Goal: Information Seeking & Learning: Learn about a topic

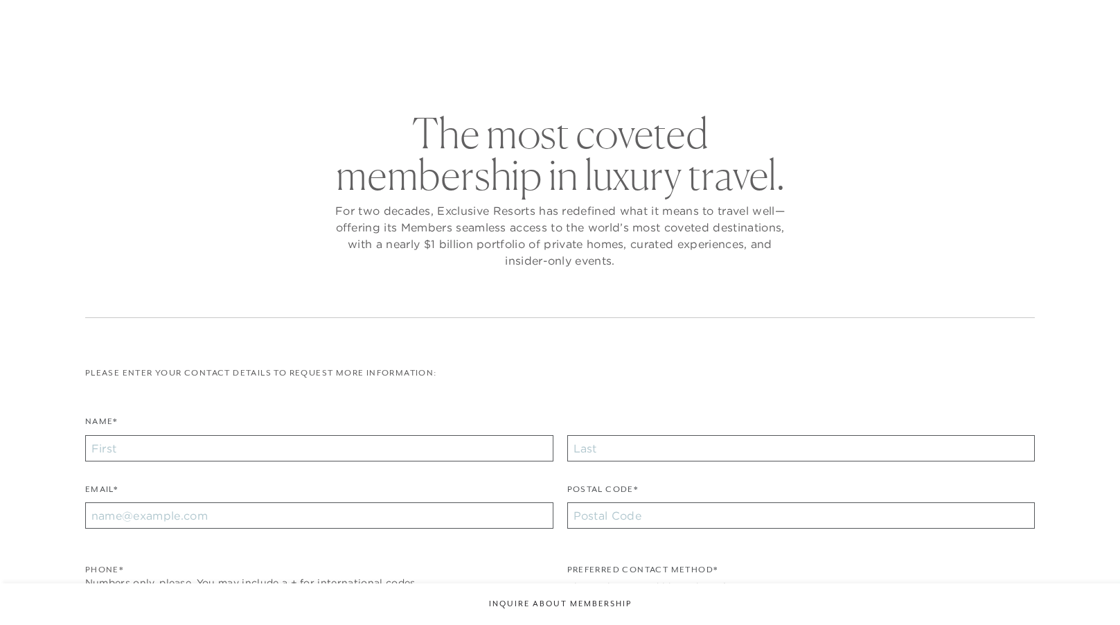
checkbox input "false"
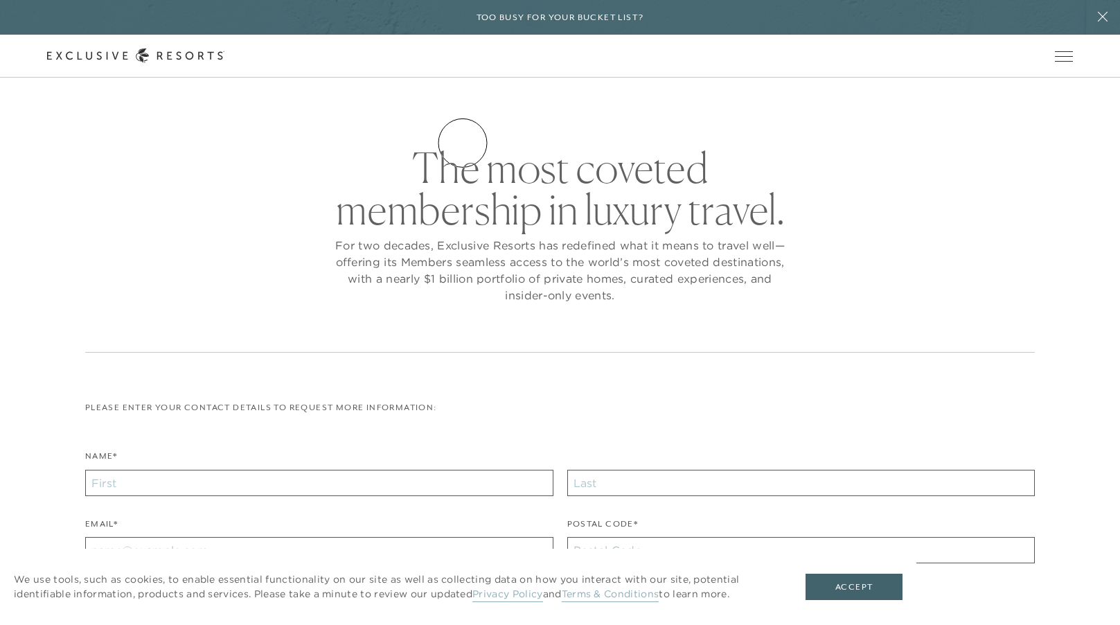
click at [0, 0] on link "Residence Collection" at bounding box center [0, 0] width 0 height 0
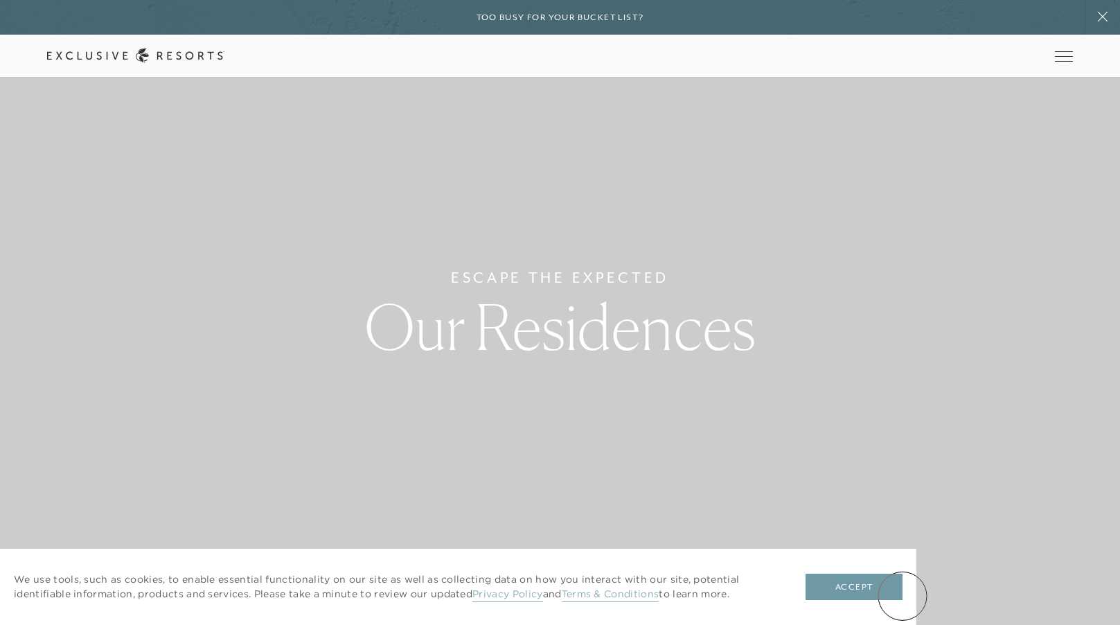
click at [903, 596] on button "Accept" at bounding box center [854, 587] width 97 height 26
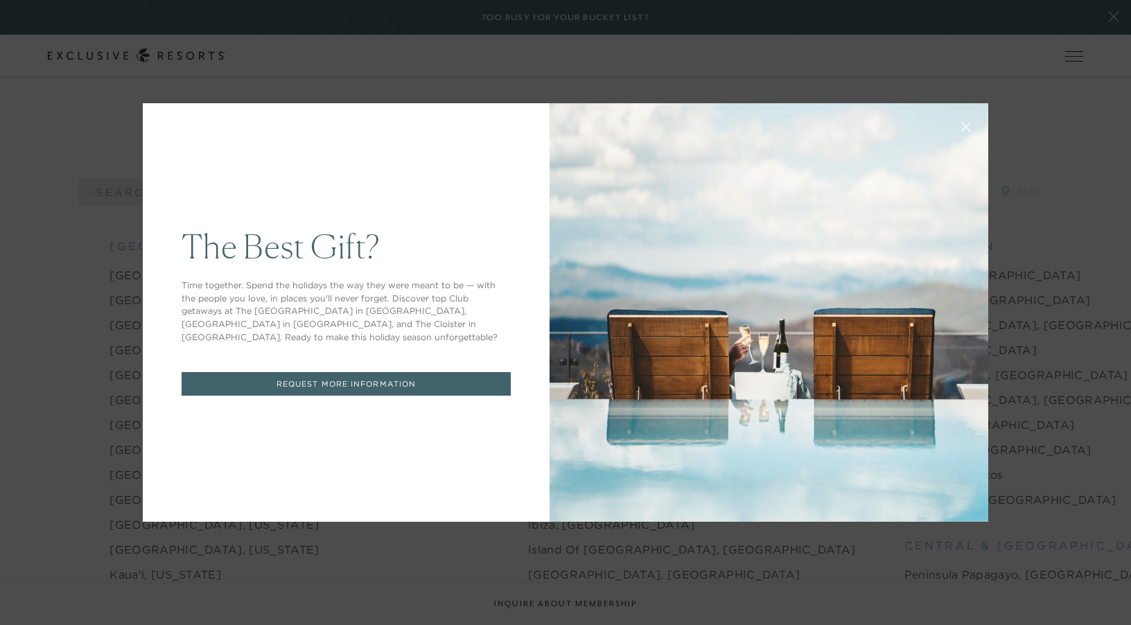
click at [963, 127] on icon at bounding box center [966, 127] width 10 height 10
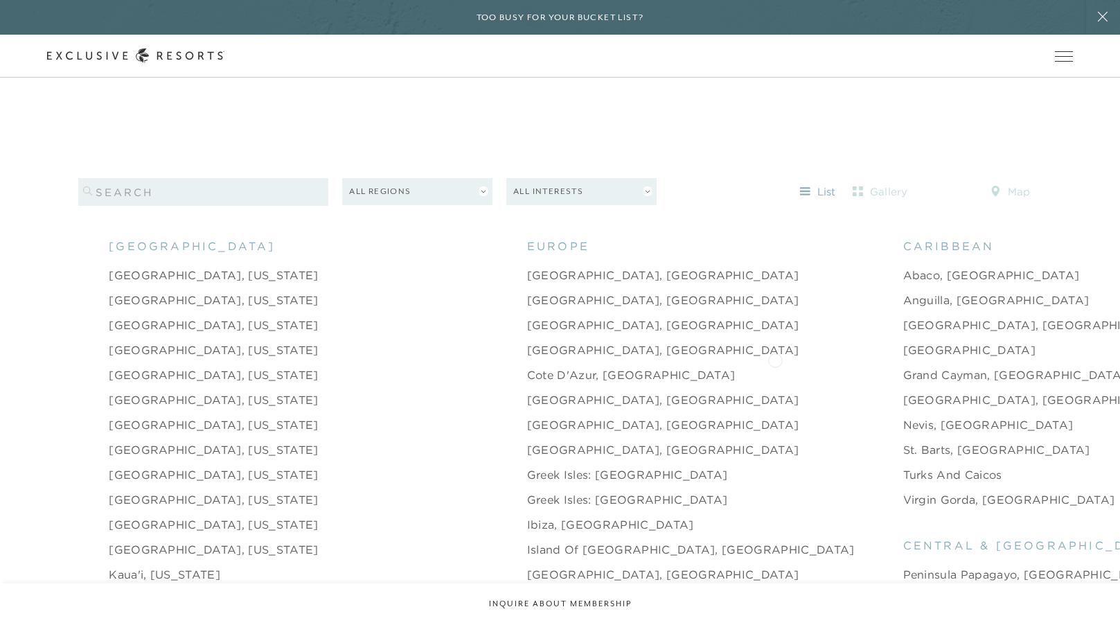
click at [903, 366] on link "Grand Cayman, [GEOGRAPHIC_DATA]" at bounding box center [1015, 374] width 224 height 17
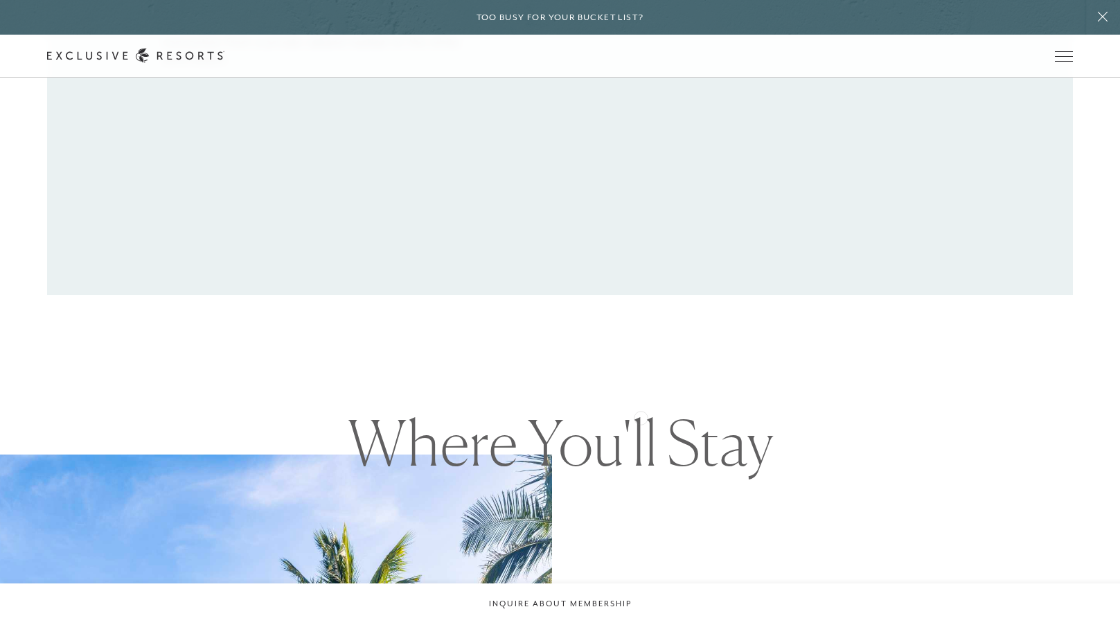
scroll to position [1386, 0]
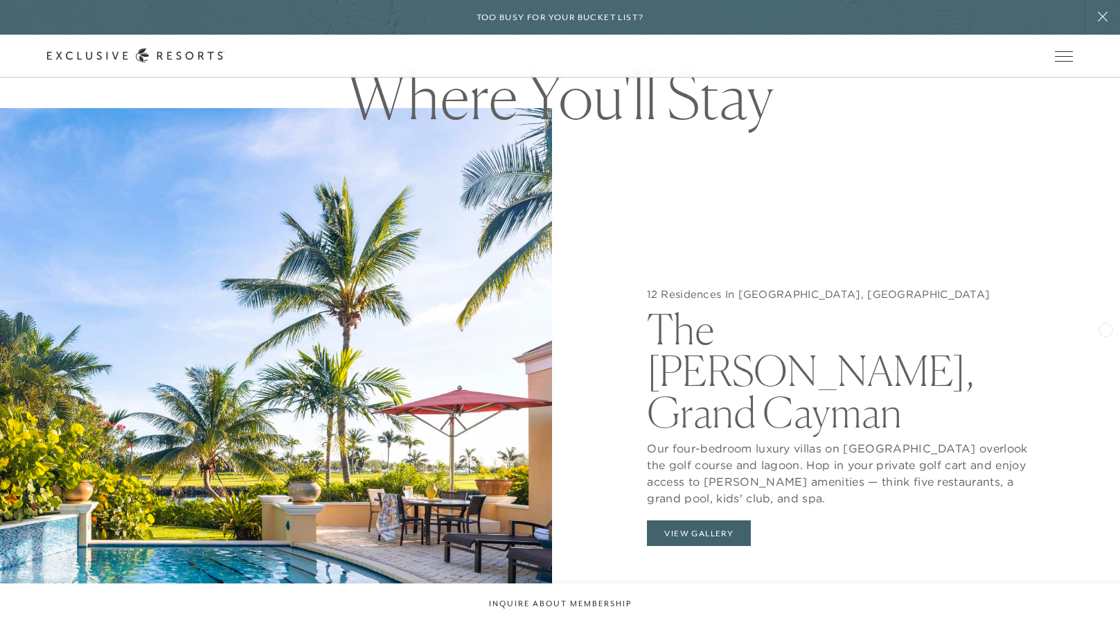
click at [1092, 326] on div "12 Residences In [GEOGRAPHIC_DATA], [GEOGRAPHIC_DATA] [GEOGRAPHIC_DATA][PERSON_…" at bounding box center [844, 420] width 552 height 625
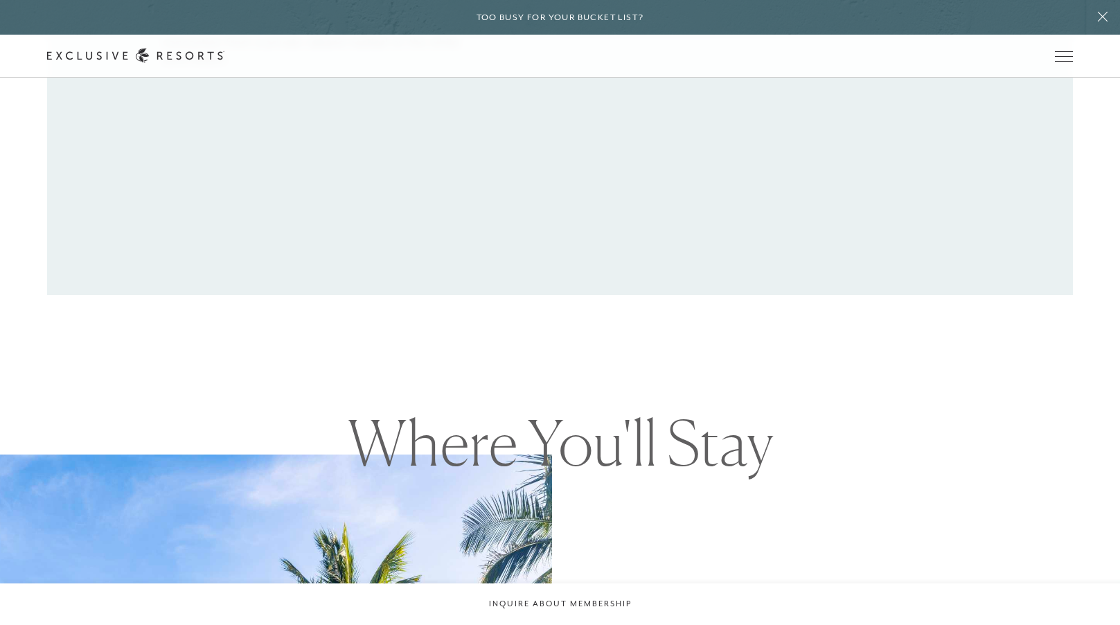
scroll to position [0, 0]
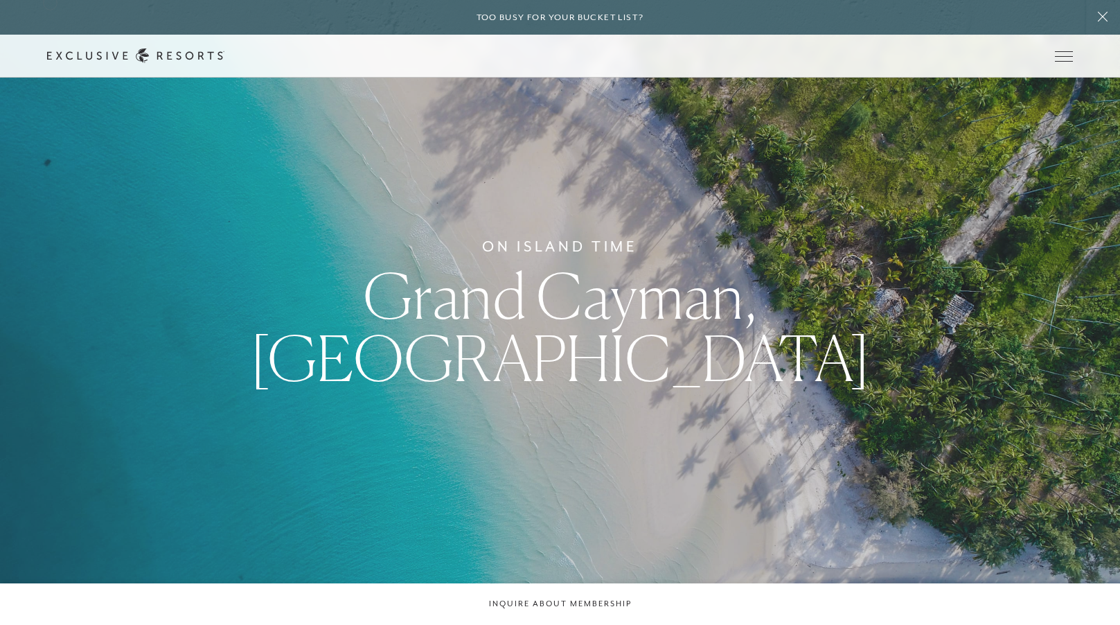
scroll to position [1386, 0]
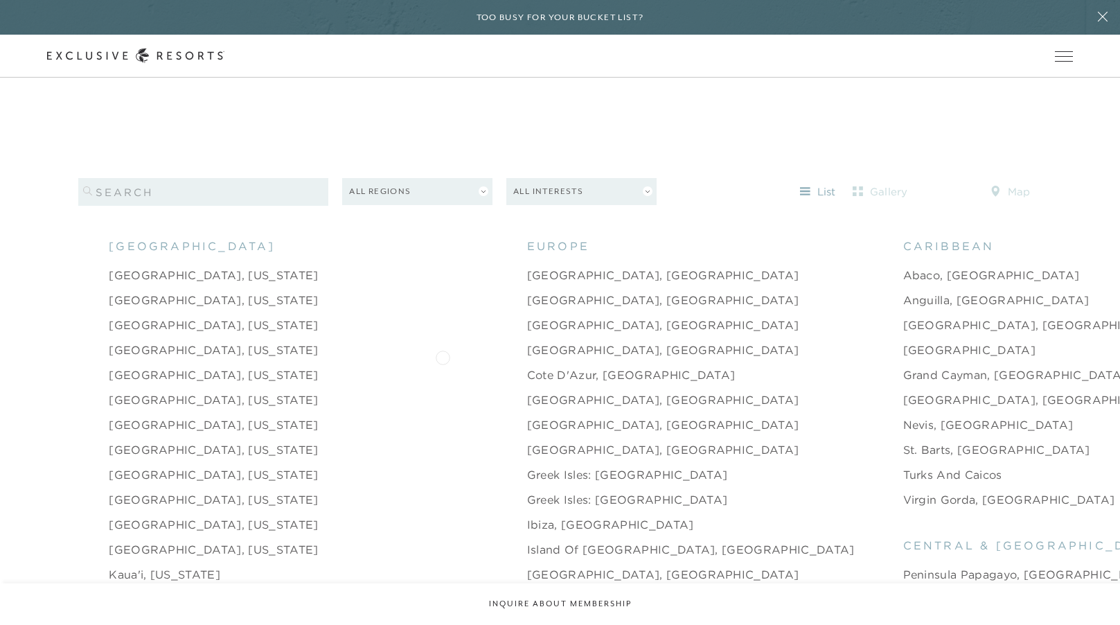
click at [527, 366] on link "Cote d'Azur, [GEOGRAPHIC_DATA]" at bounding box center [631, 374] width 209 height 17
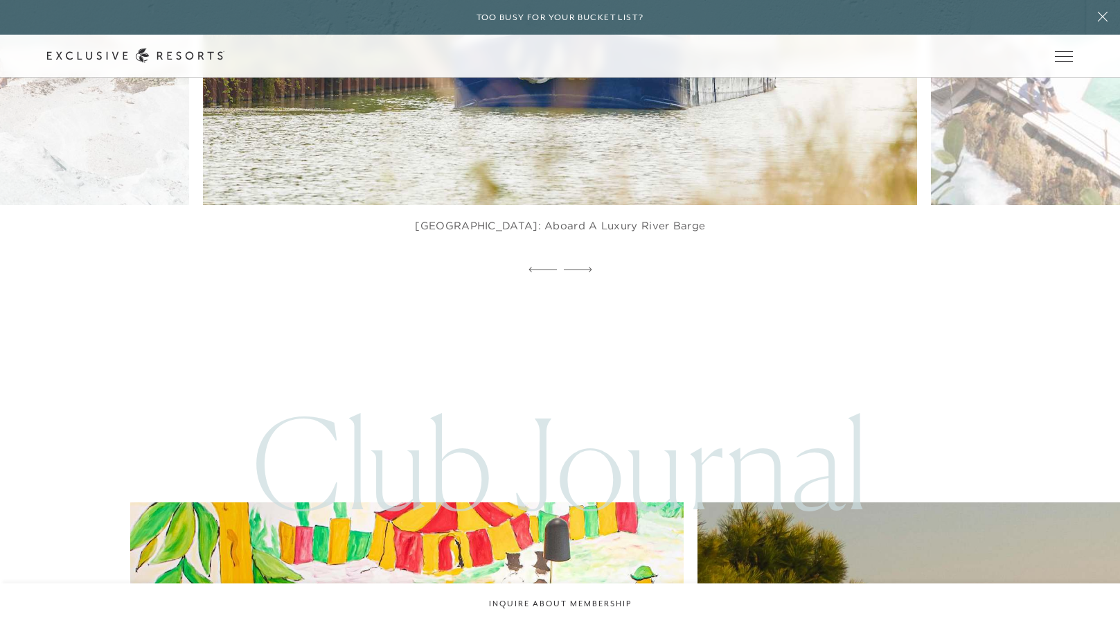
scroll to position [2786, 0]
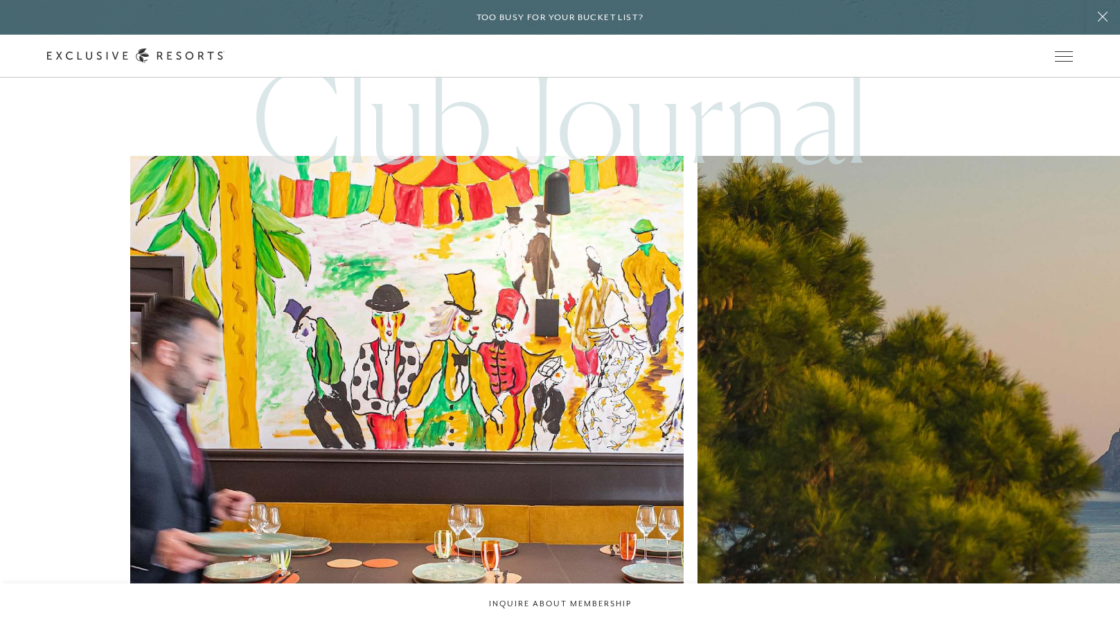
scroll to position [1386, 0]
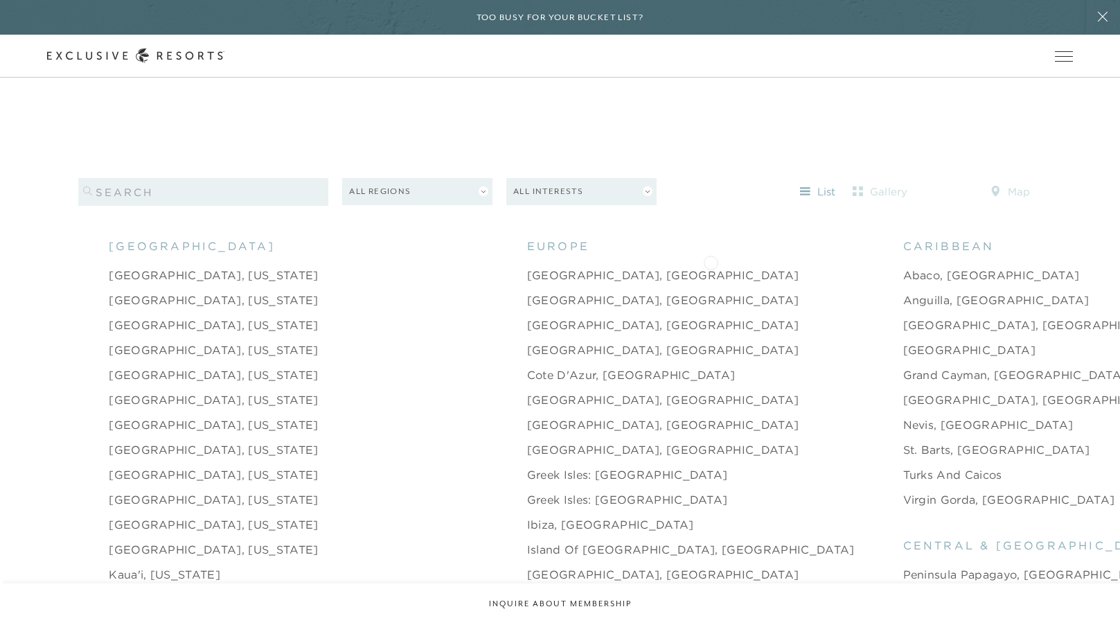
click at [903, 267] on link "Abaco, [GEOGRAPHIC_DATA]" at bounding box center [991, 275] width 177 height 17
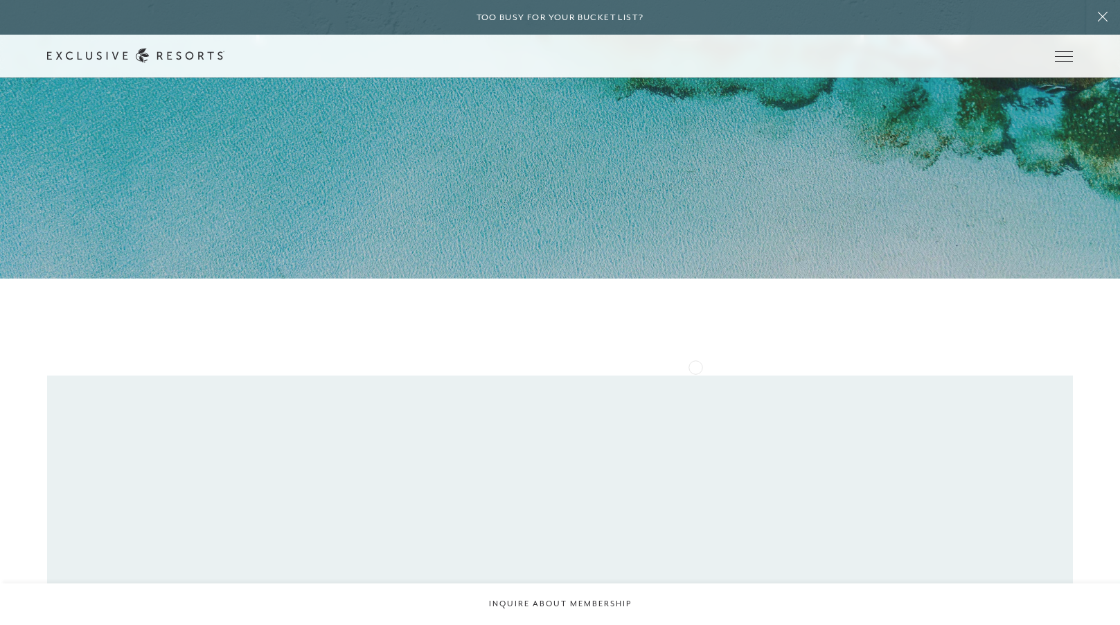
scroll to position [693, 0]
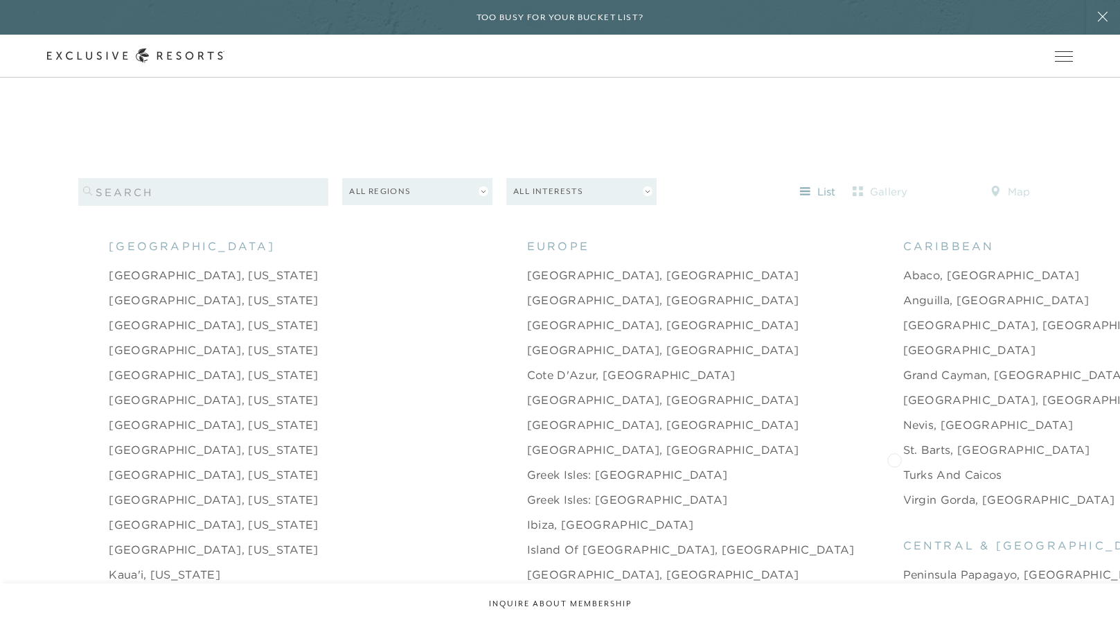
scroll to position [1732, 0]
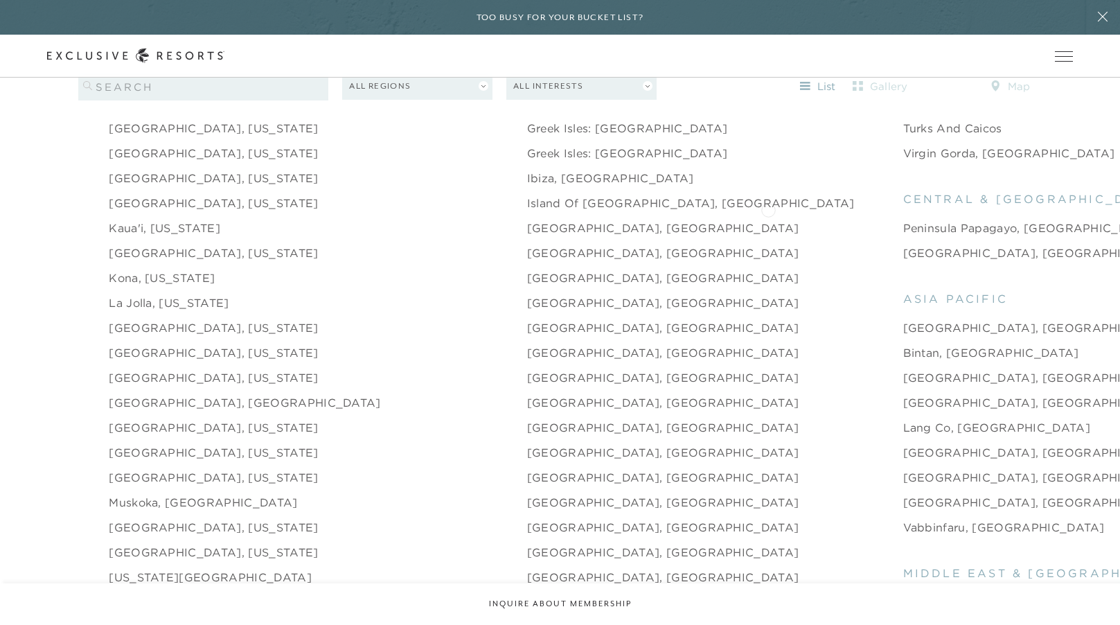
click at [903, 220] on link "Peninsula Papagayo, [GEOGRAPHIC_DATA]" at bounding box center [1030, 228] width 254 height 17
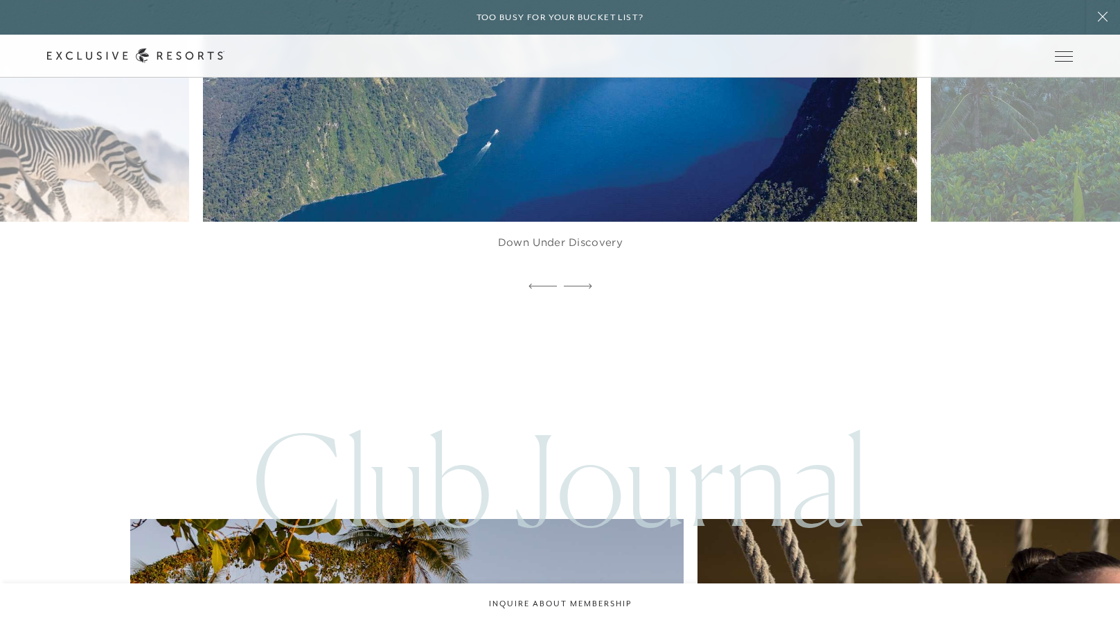
scroll to position [3600, 0]
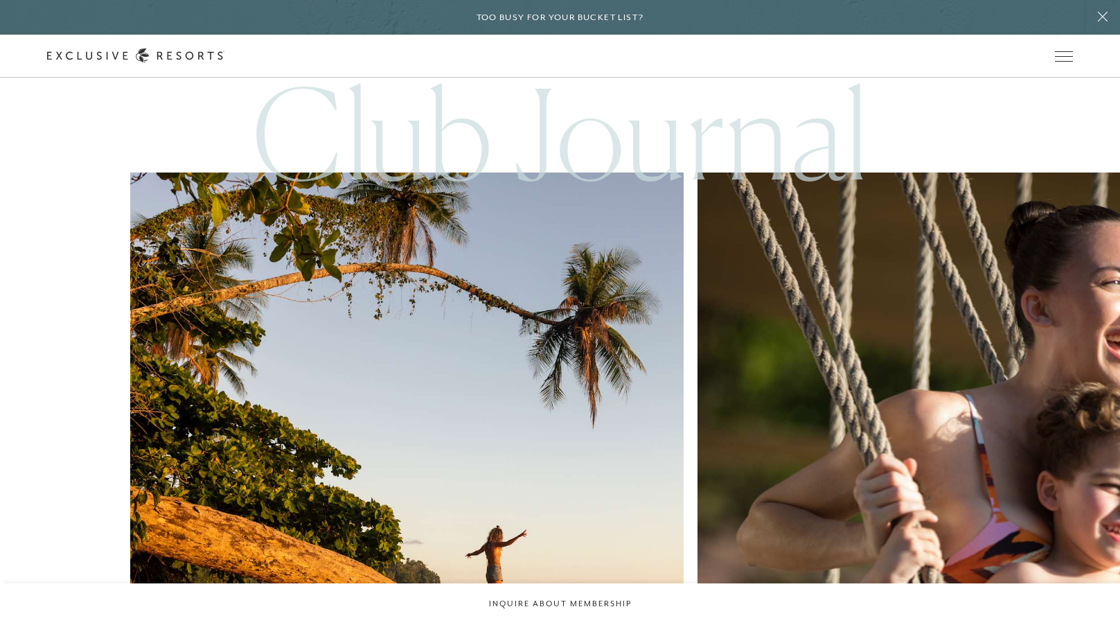
scroll to position [1732, 0]
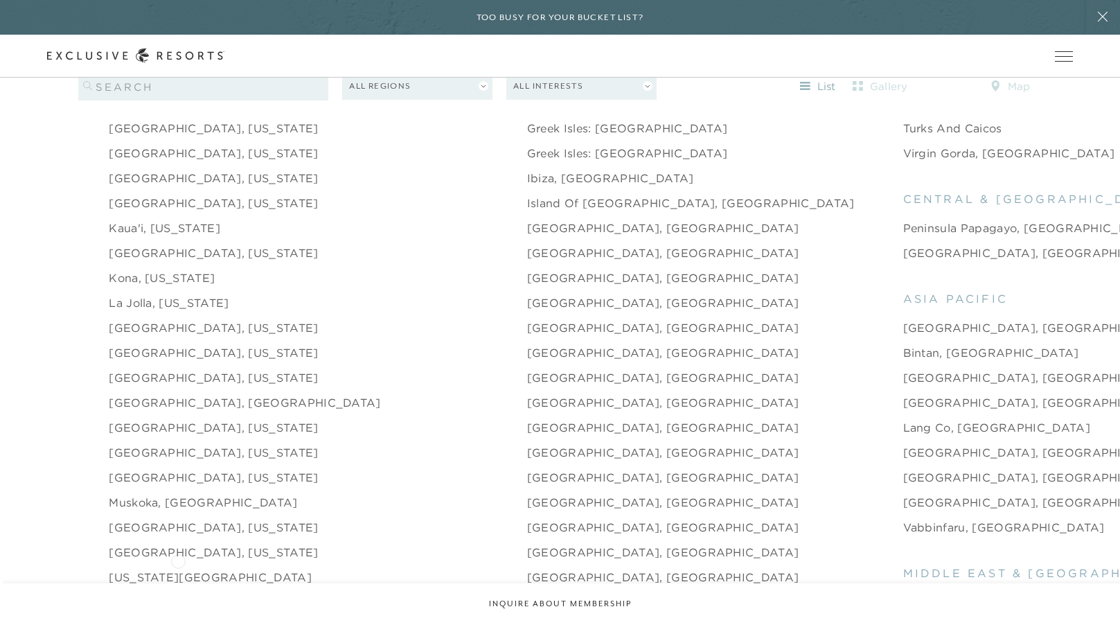
click at [178, 569] on link "[US_STATE][GEOGRAPHIC_DATA]" at bounding box center [210, 577] width 203 height 17
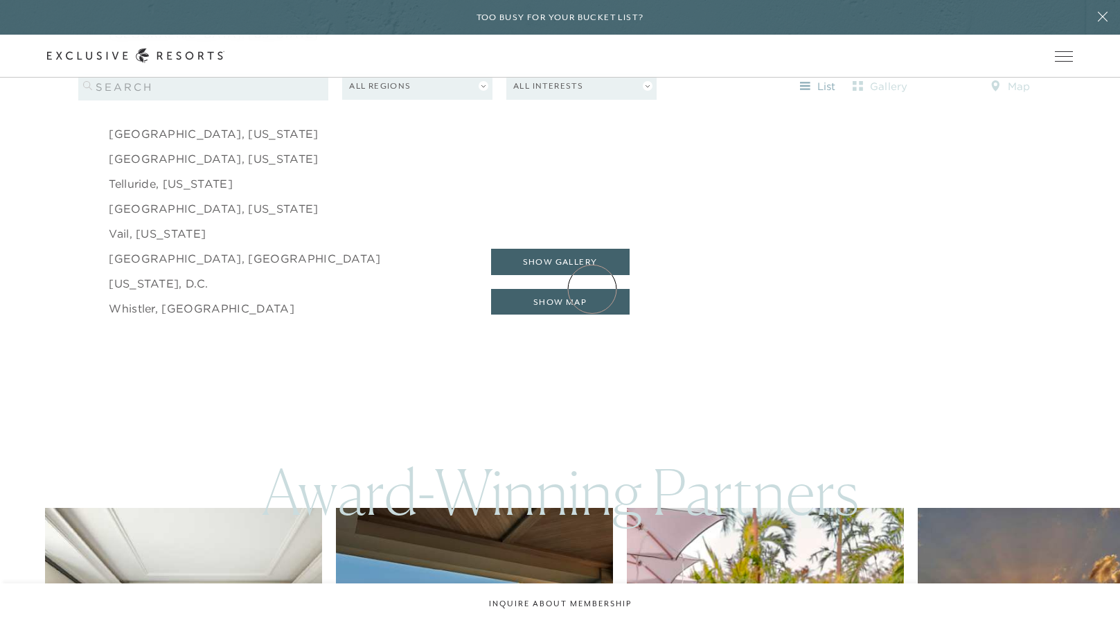
scroll to position [2078, 0]
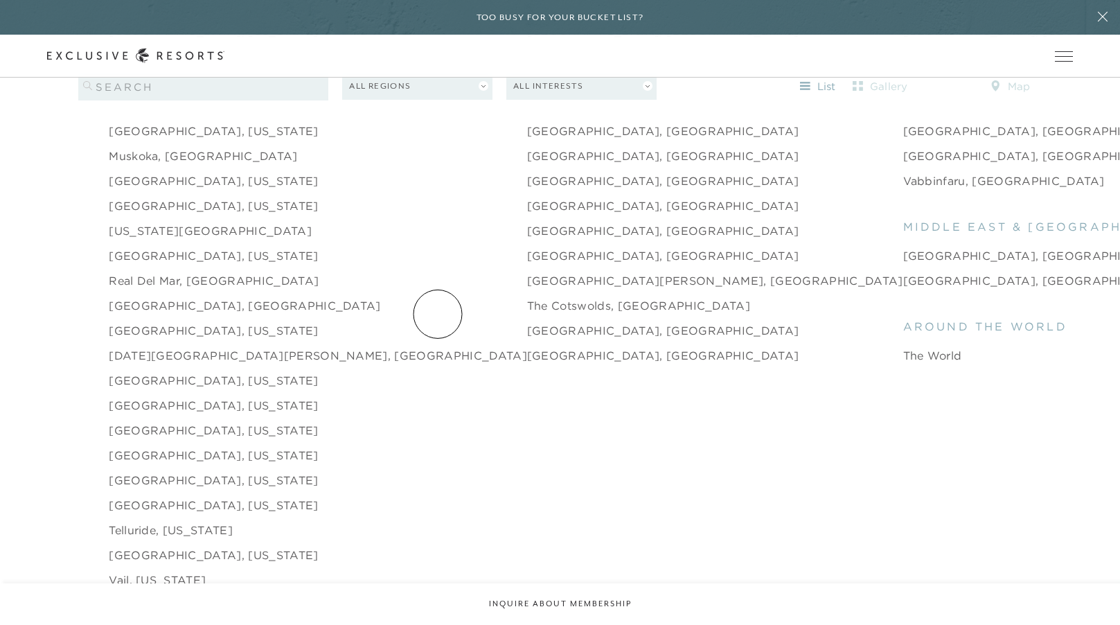
click at [527, 322] on link "[GEOGRAPHIC_DATA], [GEOGRAPHIC_DATA]" at bounding box center [663, 330] width 272 height 17
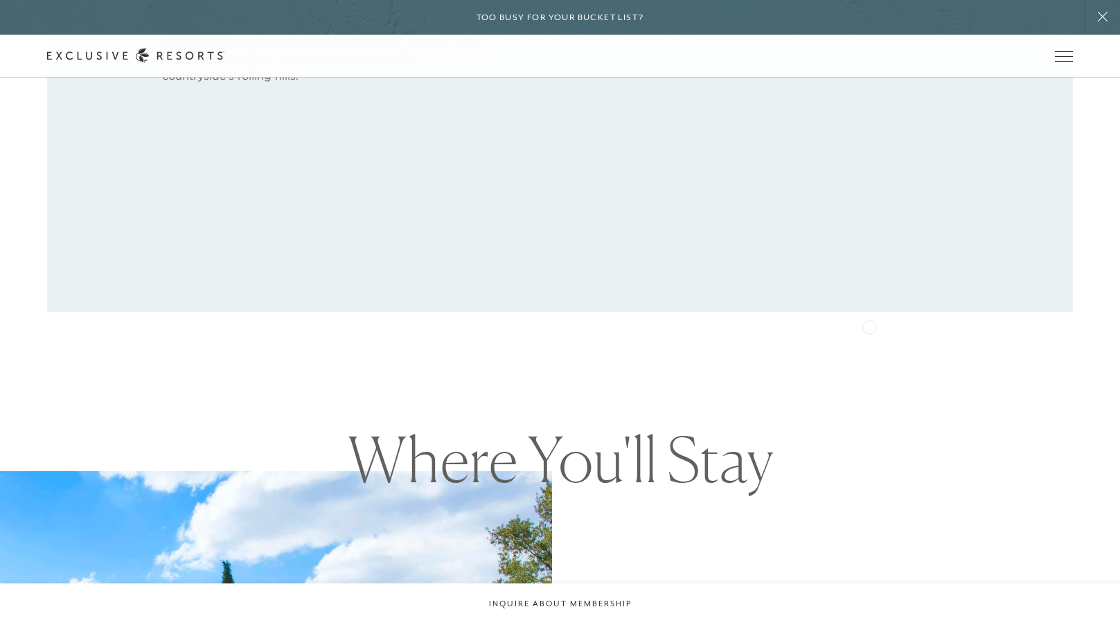
scroll to position [1386, 0]
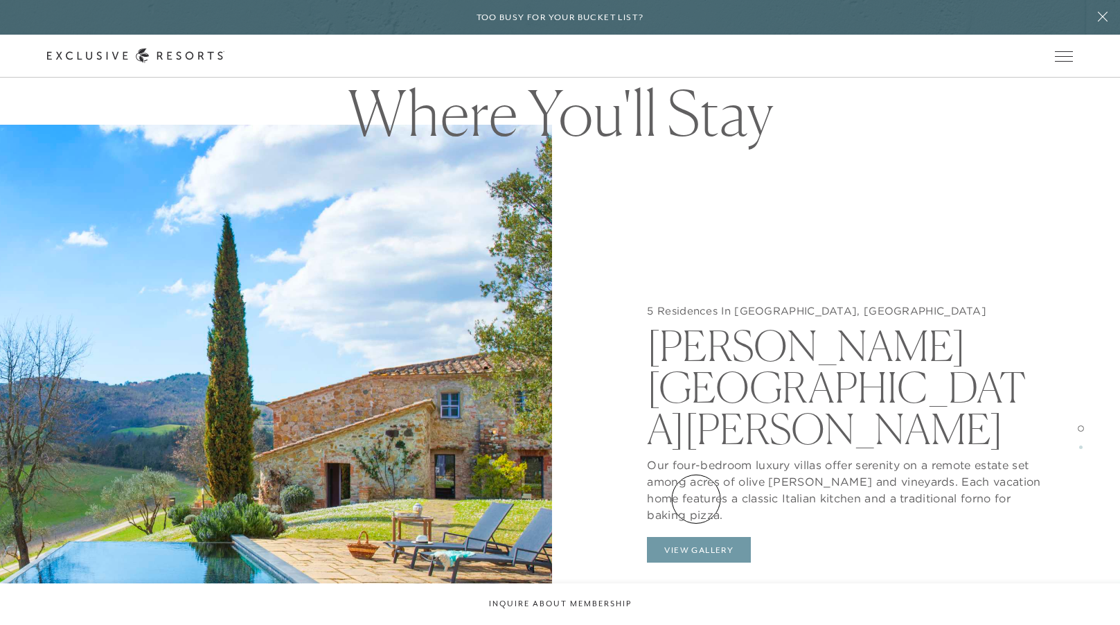
click at [696, 537] on button "View Gallery" at bounding box center [699, 550] width 104 height 26
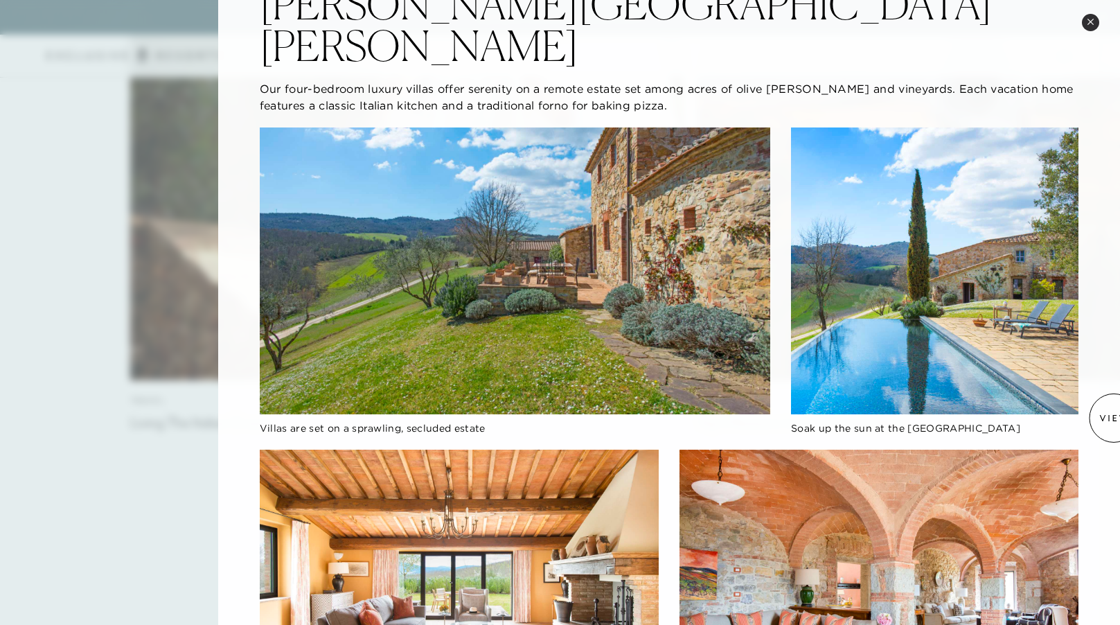
scroll to position [54, 0]
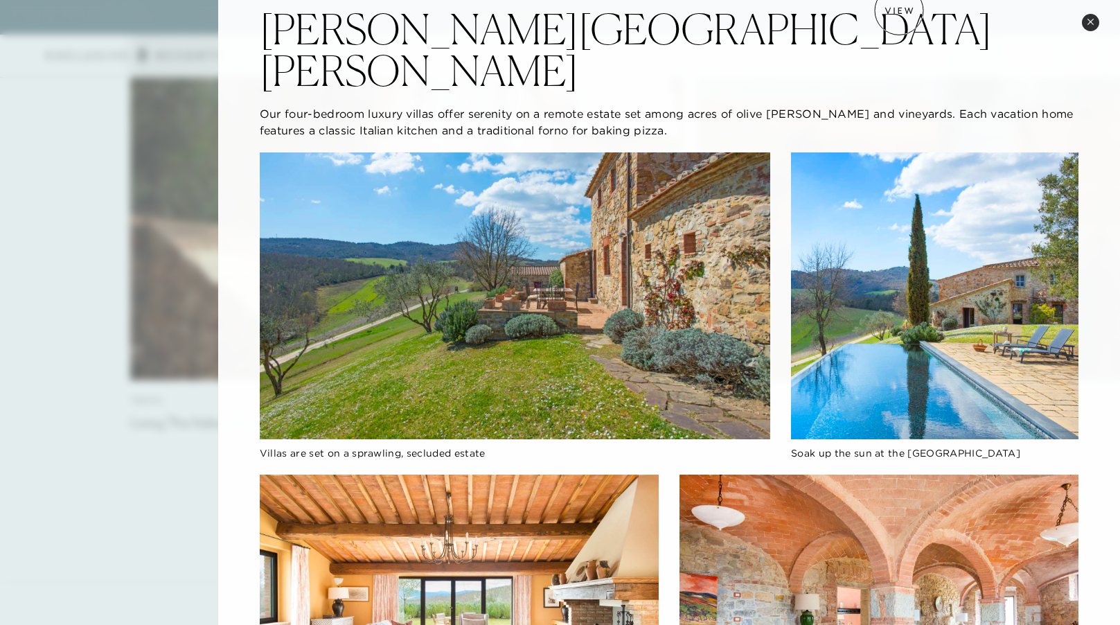
scroll to position [2078, 0]
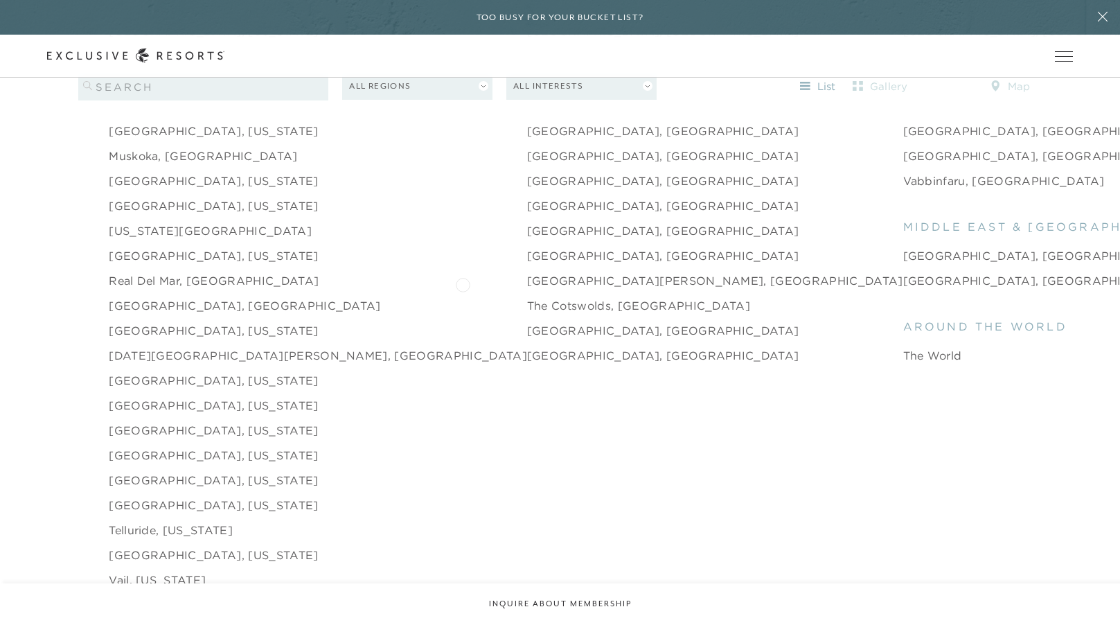
click at [527, 297] on link "The Cotswolds, [GEOGRAPHIC_DATA]" at bounding box center [638, 305] width 223 height 17
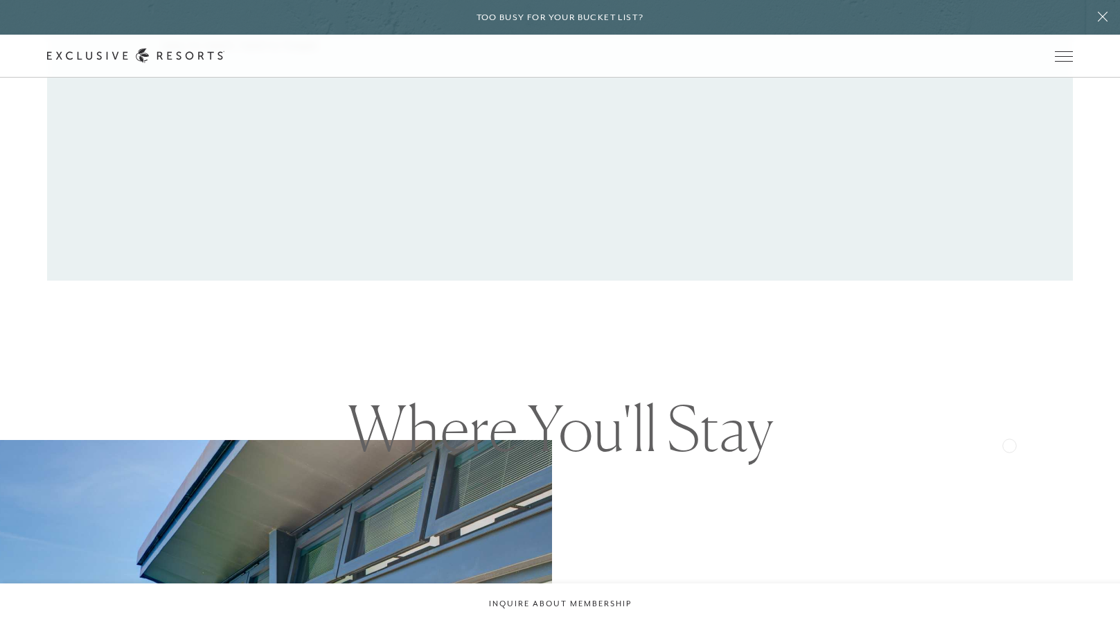
scroll to position [1386, 0]
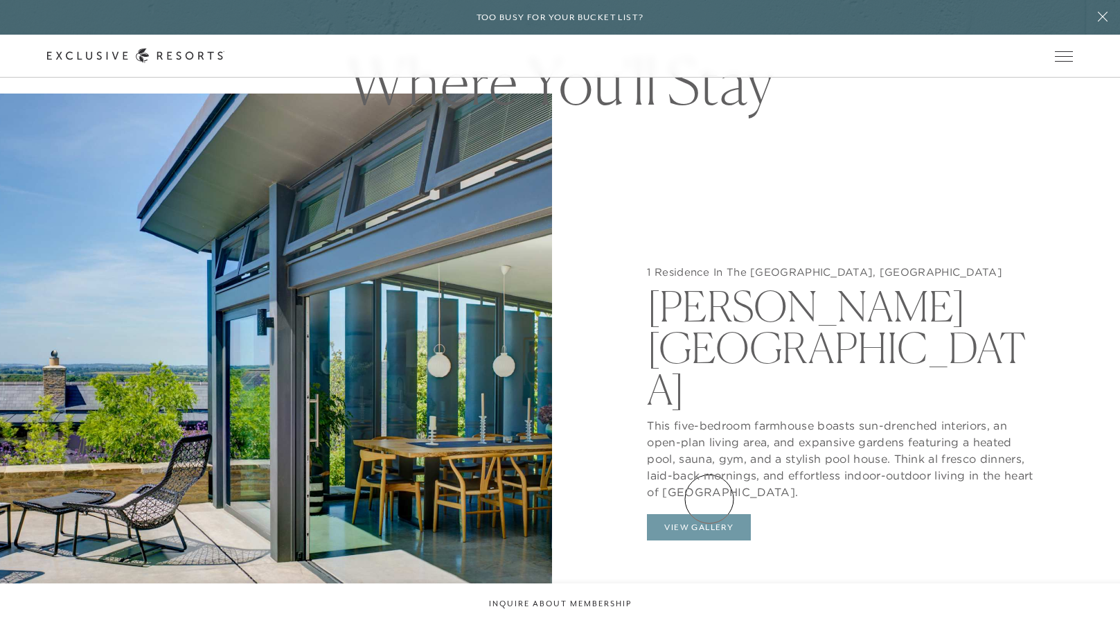
click at [709, 514] on button "View Gallery" at bounding box center [699, 527] width 104 height 26
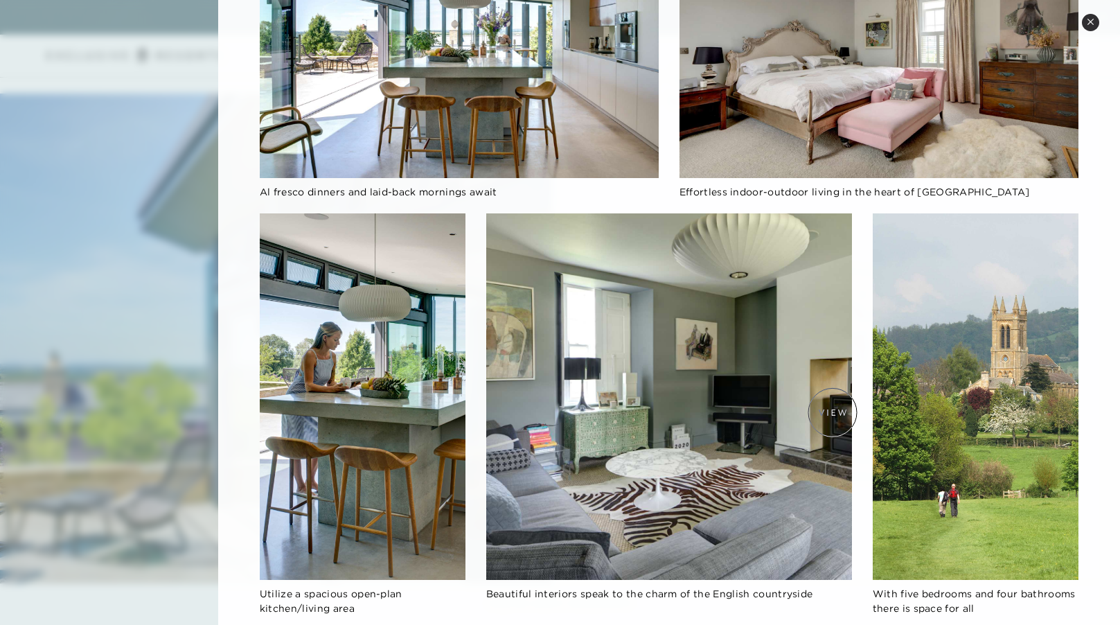
scroll to position [1604, 0]
